Goal: Find specific page/section: Find specific page/section

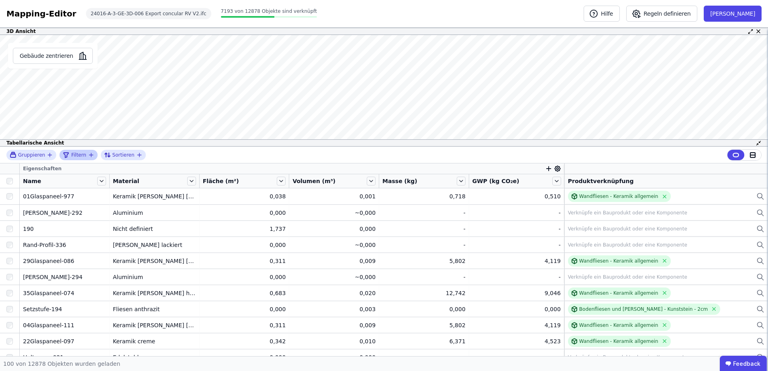
click at [82, 155] on span "Filtern" at bounding box center [78, 155] width 15 height 6
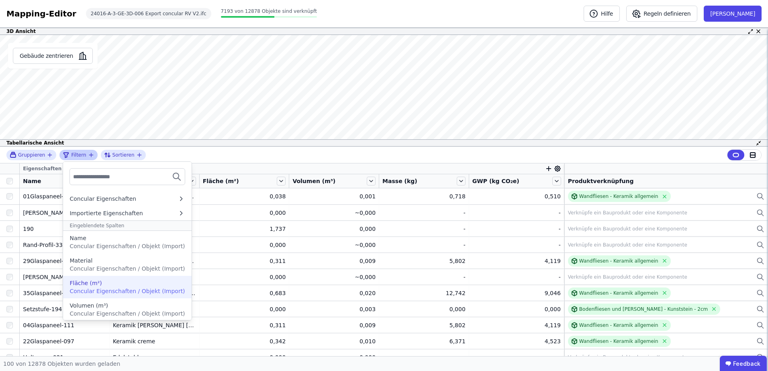
click at [104, 283] on div "Fläche (m²)" at bounding box center [126, 283] width 115 height 8
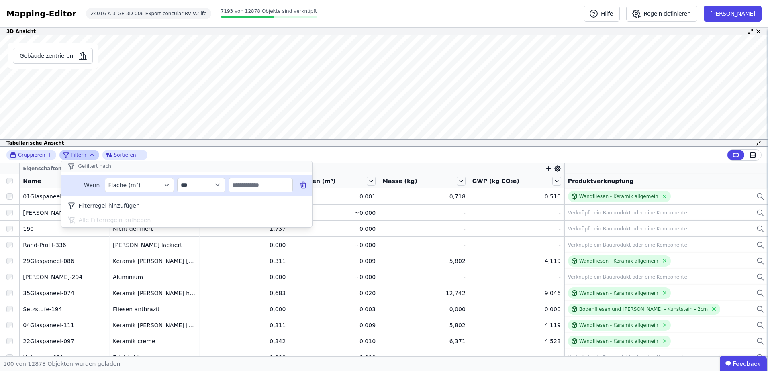
click at [277, 190] on input "text" at bounding box center [260, 185] width 63 height 14
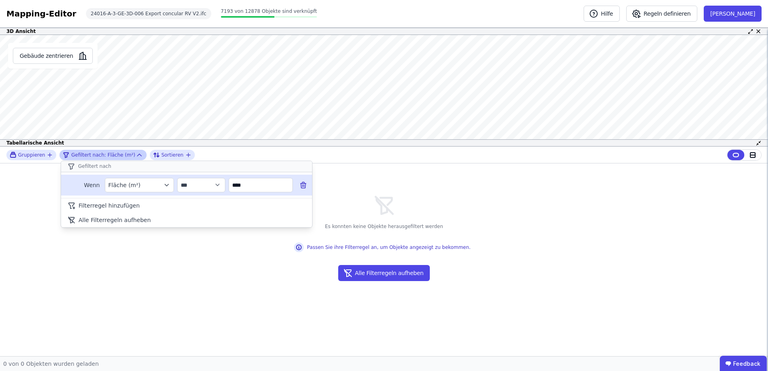
type input "****"
click at [305, 186] on icon at bounding box center [303, 185] width 5 height 5
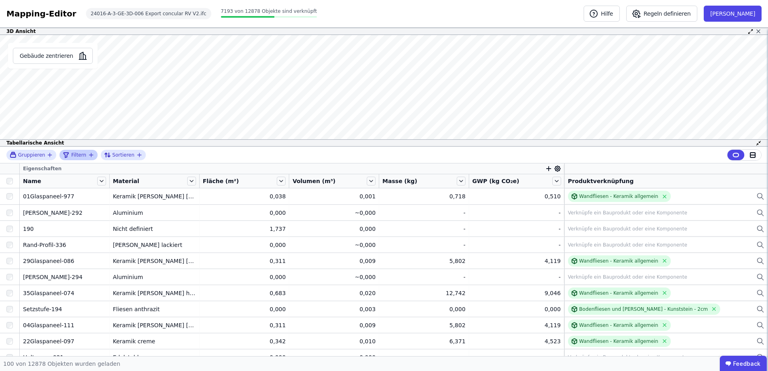
click at [759, 30] on icon at bounding box center [758, 31] width 6 height 6
